Goal: Find specific page/section: Find specific page/section

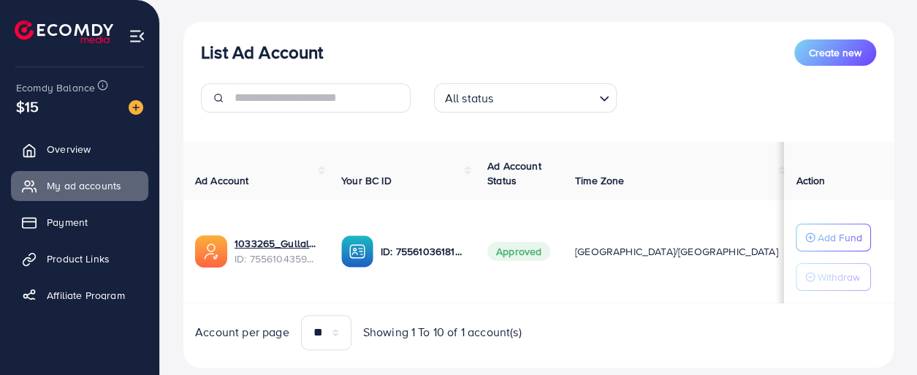
scroll to position [189, 0]
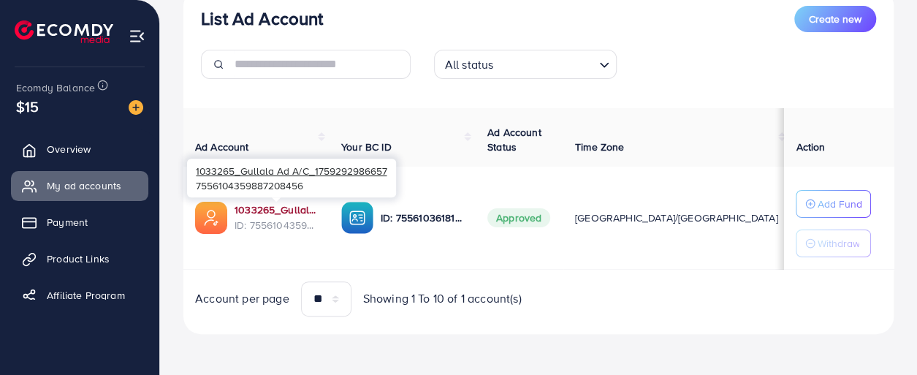
click at [283, 207] on link "1033265_Gullala Ad A/C_1759292986657" at bounding box center [276, 209] width 83 height 15
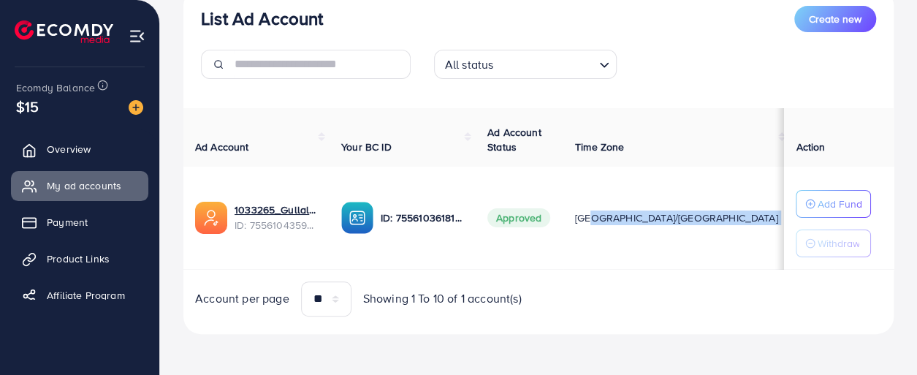
drag, startPoint x: 585, startPoint y: 266, endPoint x: 669, endPoint y: 266, distance: 84.8
click at [669, 266] on tr "1033265_Gullala Ad A/C_1759292986657 ID: 7556104359887208456 ID: 75561036181772…" at bounding box center [689, 218] width 1012 height 103
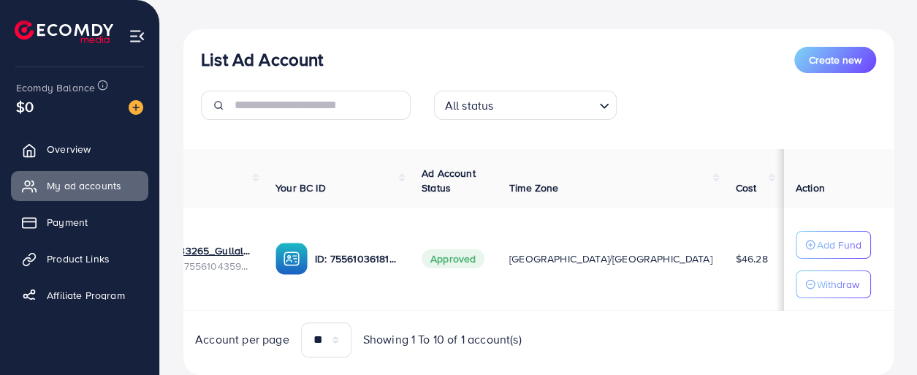
scroll to position [0, 168]
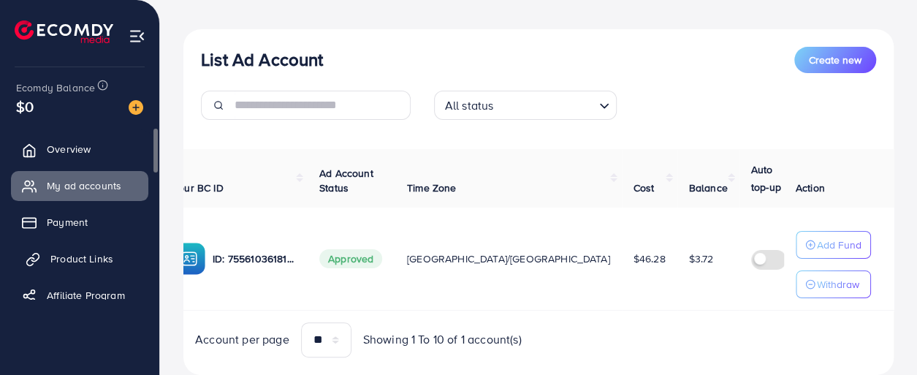
click at [83, 250] on link "Product Links" at bounding box center [79, 258] width 137 height 29
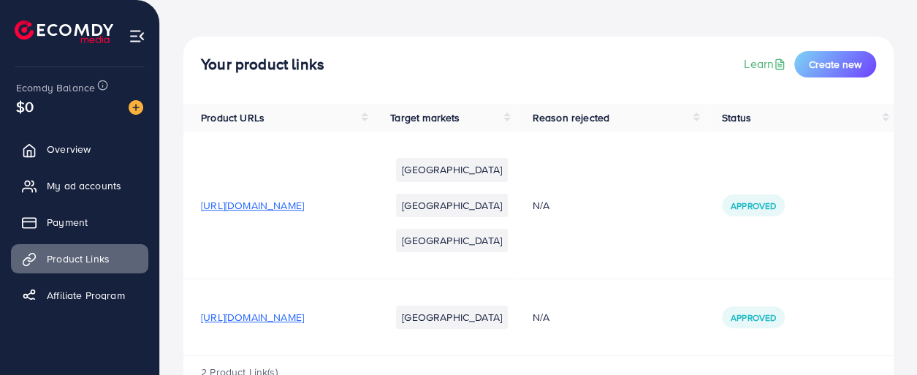
scroll to position [115, 0]
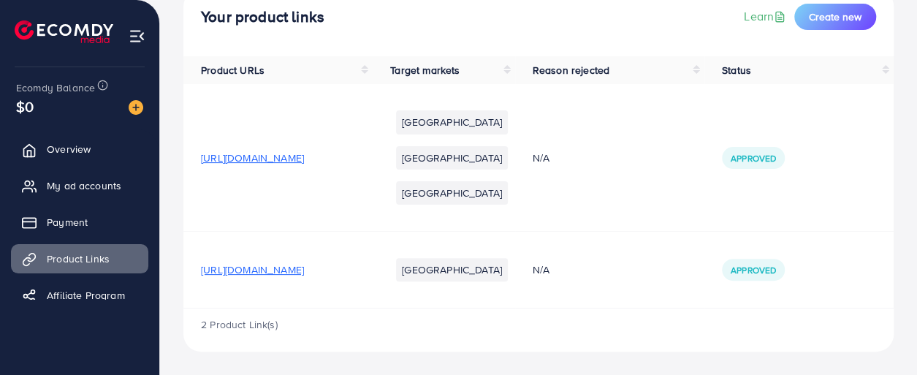
drag, startPoint x: 361, startPoint y: 271, endPoint x: 343, endPoint y: 304, distance: 37.3
click at [343, 304] on td "https://gullala.pk/products/goltee-premium-leather-bag-black-dtrb" at bounding box center [277, 270] width 189 height 77
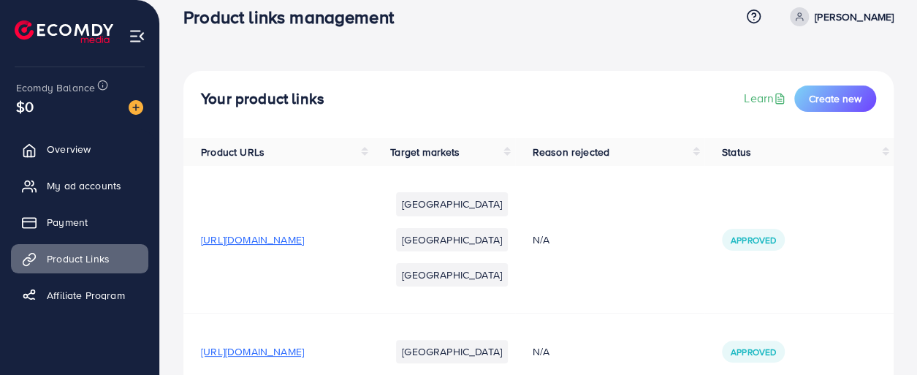
scroll to position [0, 0]
